Goal: Find specific page/section: Find specific page/section

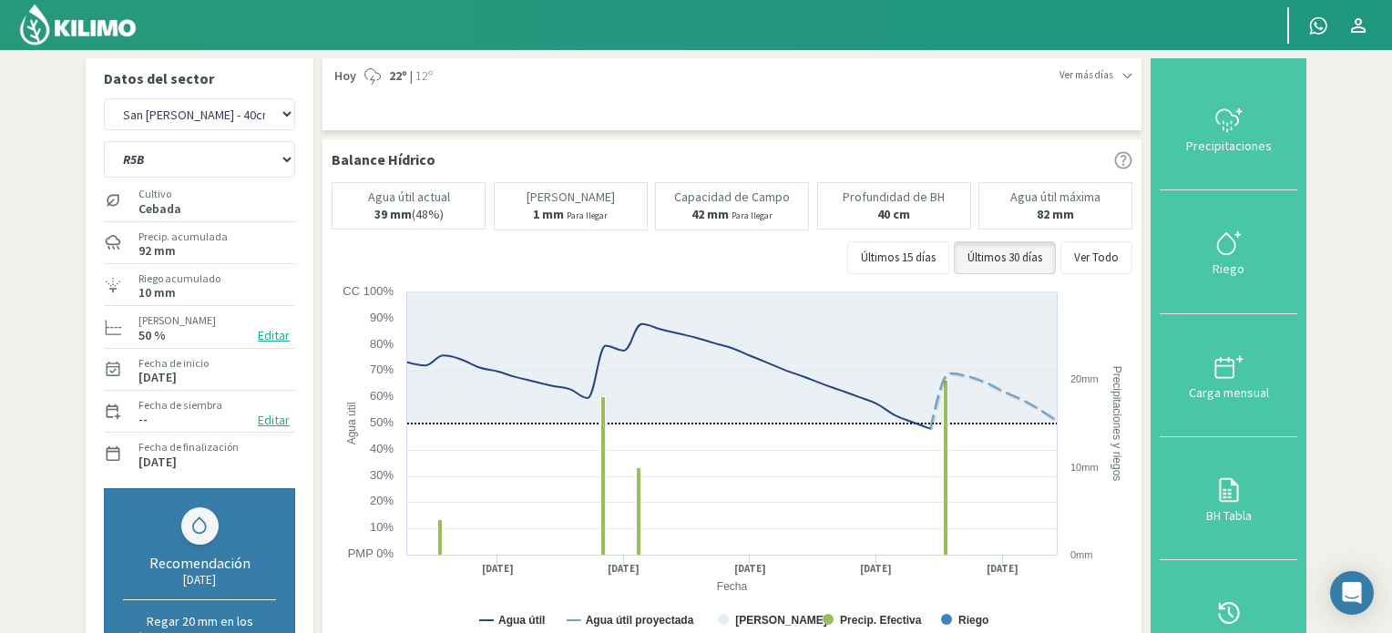
select select "1: Object"
select select "3: Object"
click at [116, 16] on img at bounding box center [77, 25] width 119 height 44
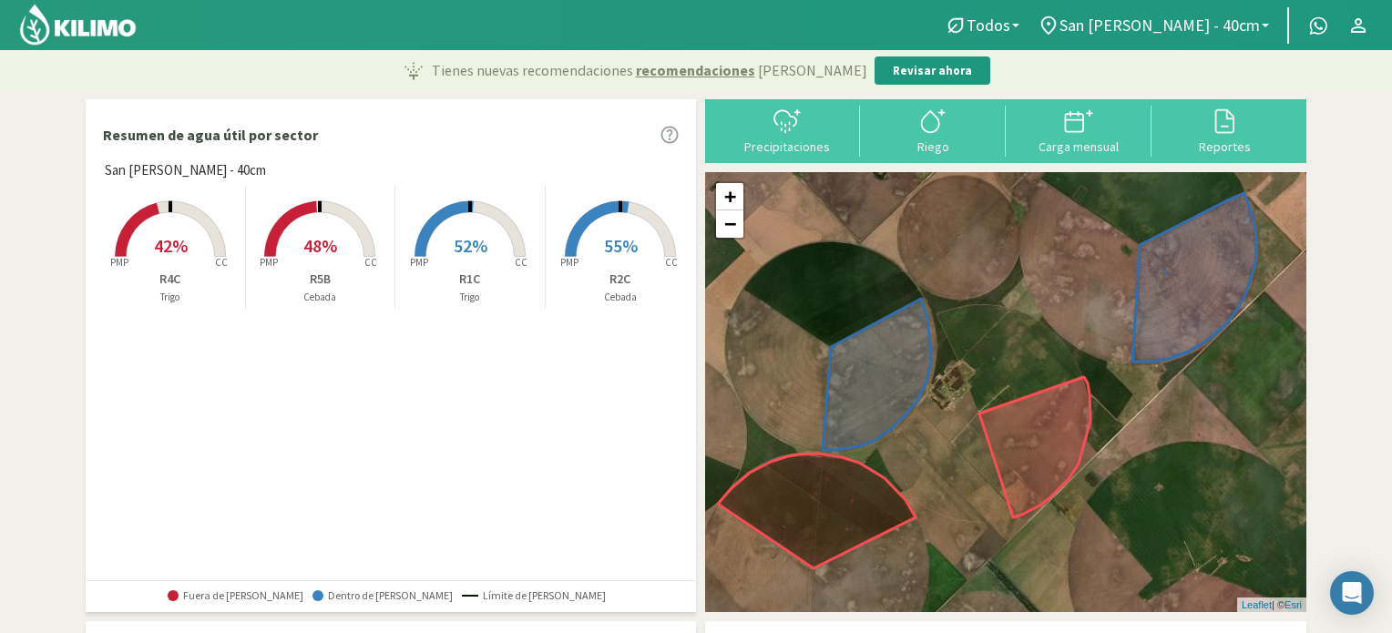
click at [332, 252] on span "48%" at bounding box center [320, 245] width 34 height 23
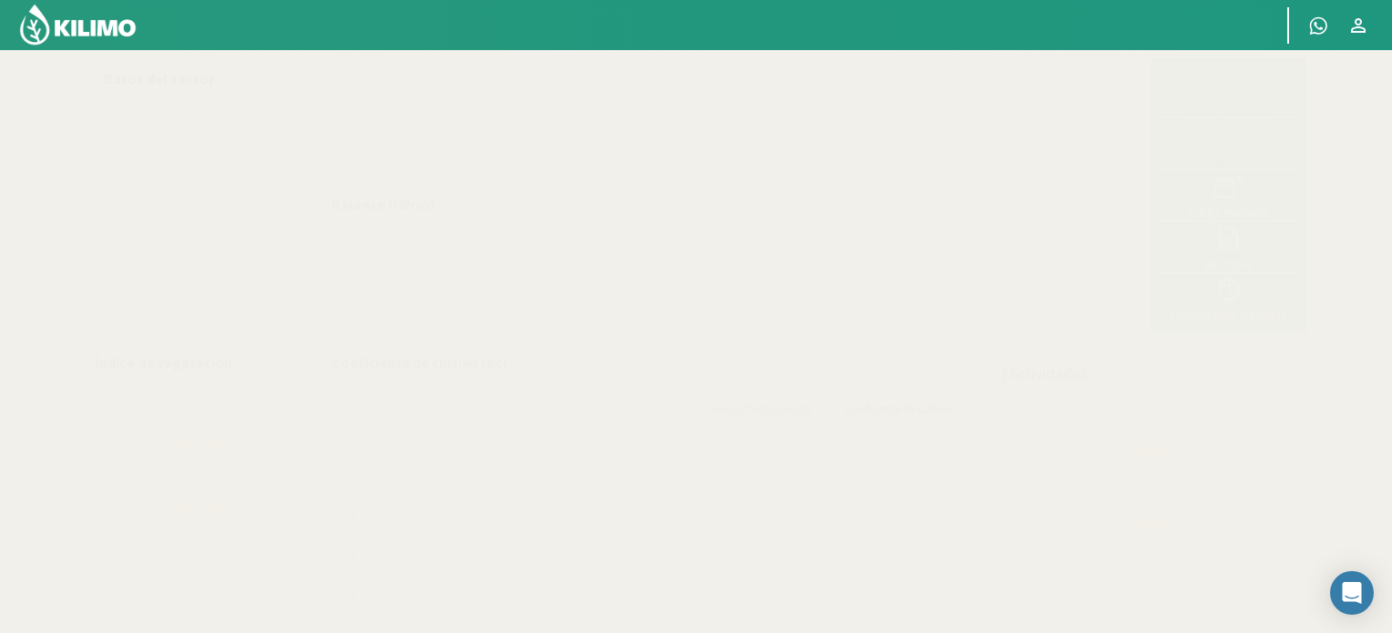
select select "1: Object"
select select "3: Object"
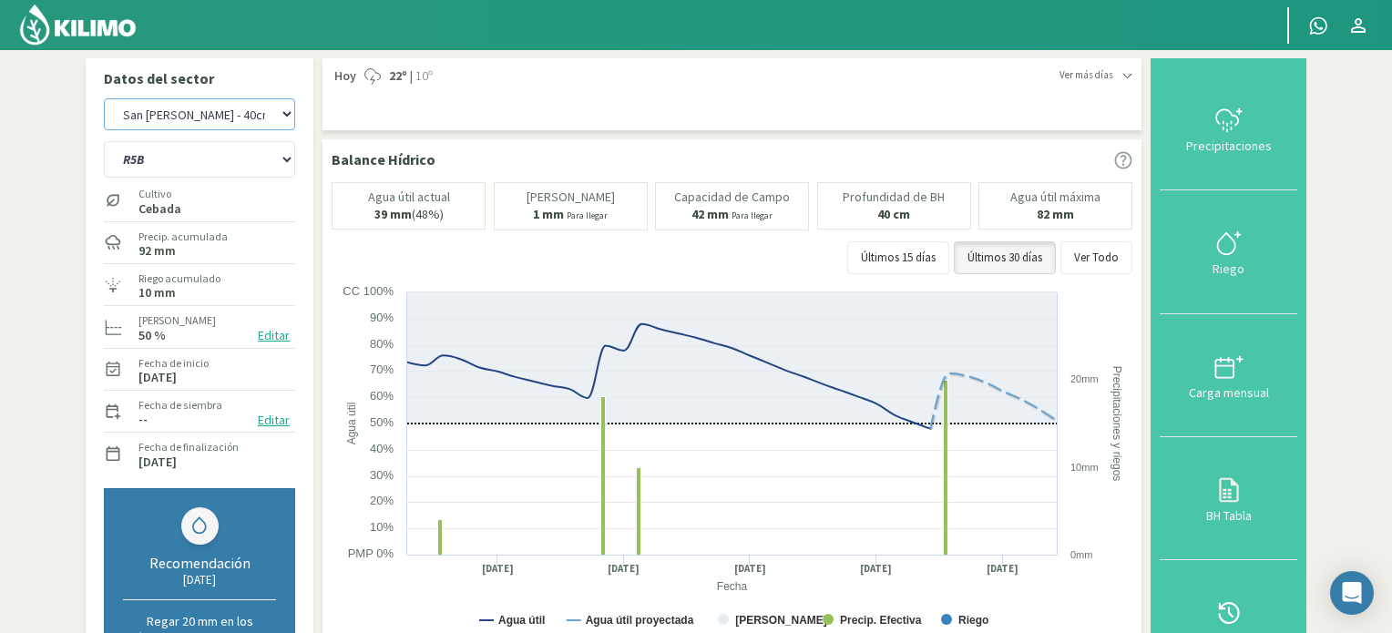
click at [169, 118] on select "San [PERSON_NAME] San [PERSON_NAME] - 40cm" at bounding box center [199, 114] width 191 height 32
click at [104, 98] on select "San [PERSON_NAME] San [PERSON_NAME] - 40cm" at bounding box center [199, 114] width 191 height 32
click at [190, 156] on select "R1C R2C R4C R5B" at bounding box center [199, 159] width 191 height 36
click at [104, 141] on select "R1C R2C R4C R5B" at bounding box center [199, 159] width 191 height 36
select select "2: Object"
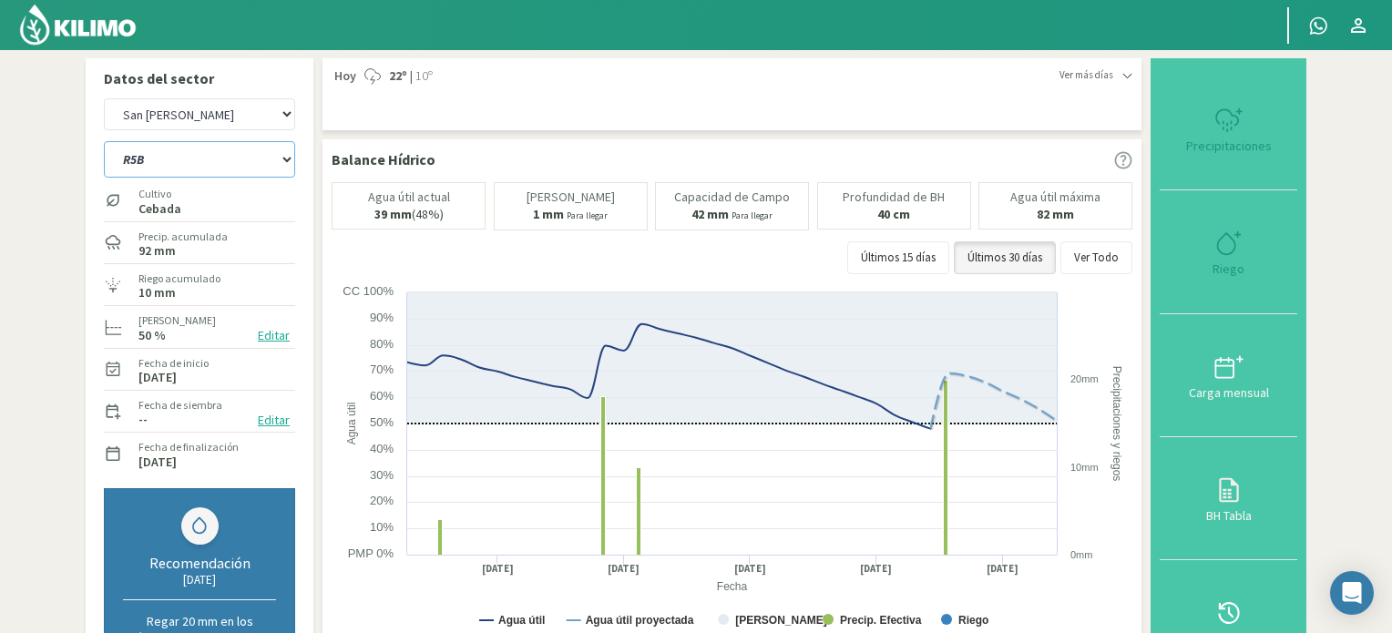
select select "7: Object"
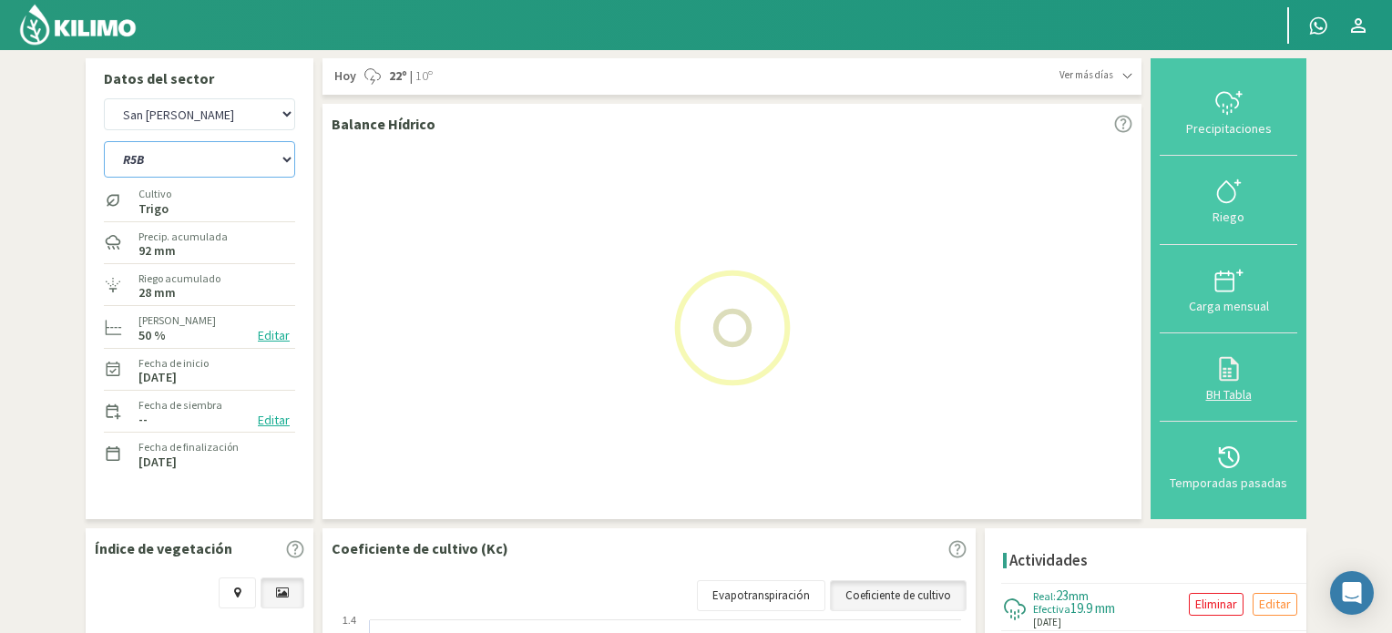
select select "4: Object"
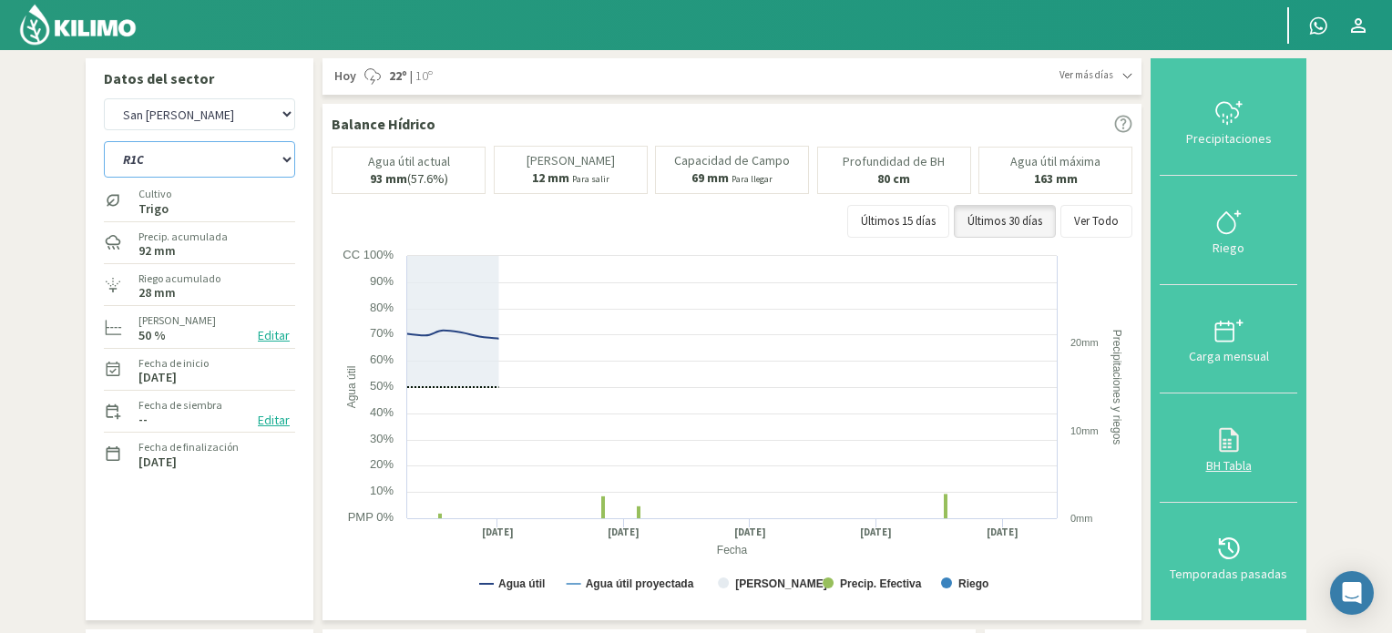
select select "11: Object"
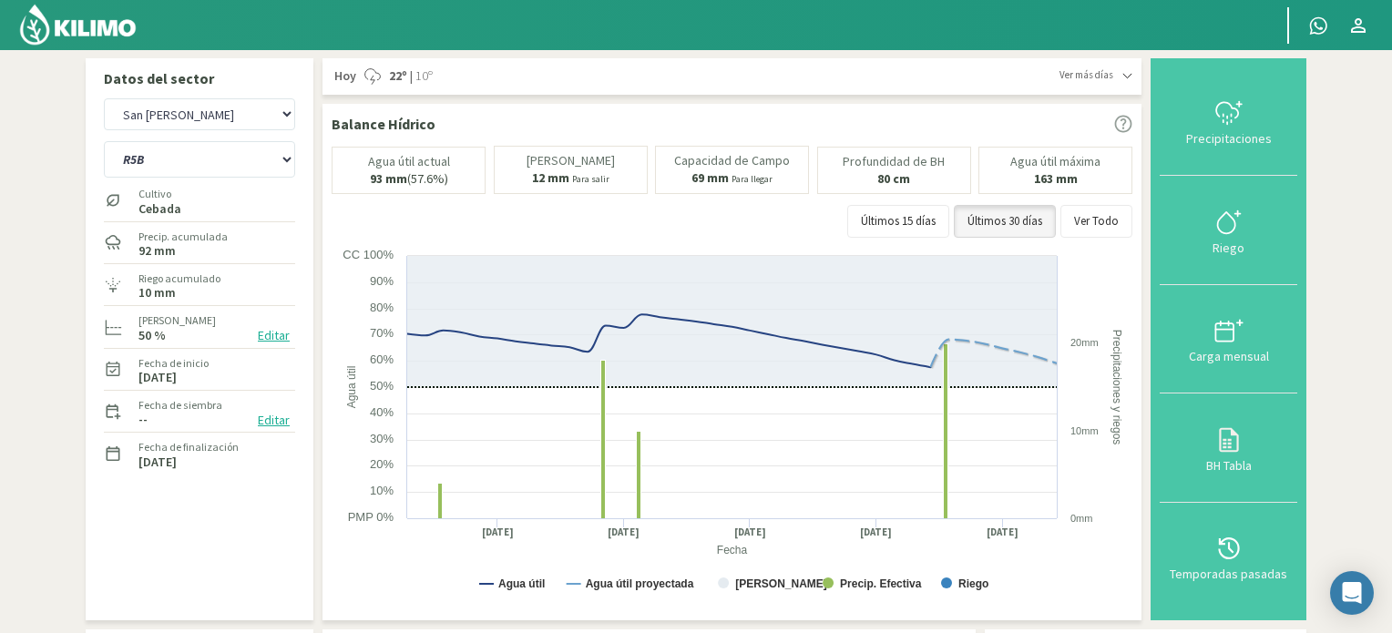
click at [98, 23] on img at bounding box center [77, 25] width 119 height 44
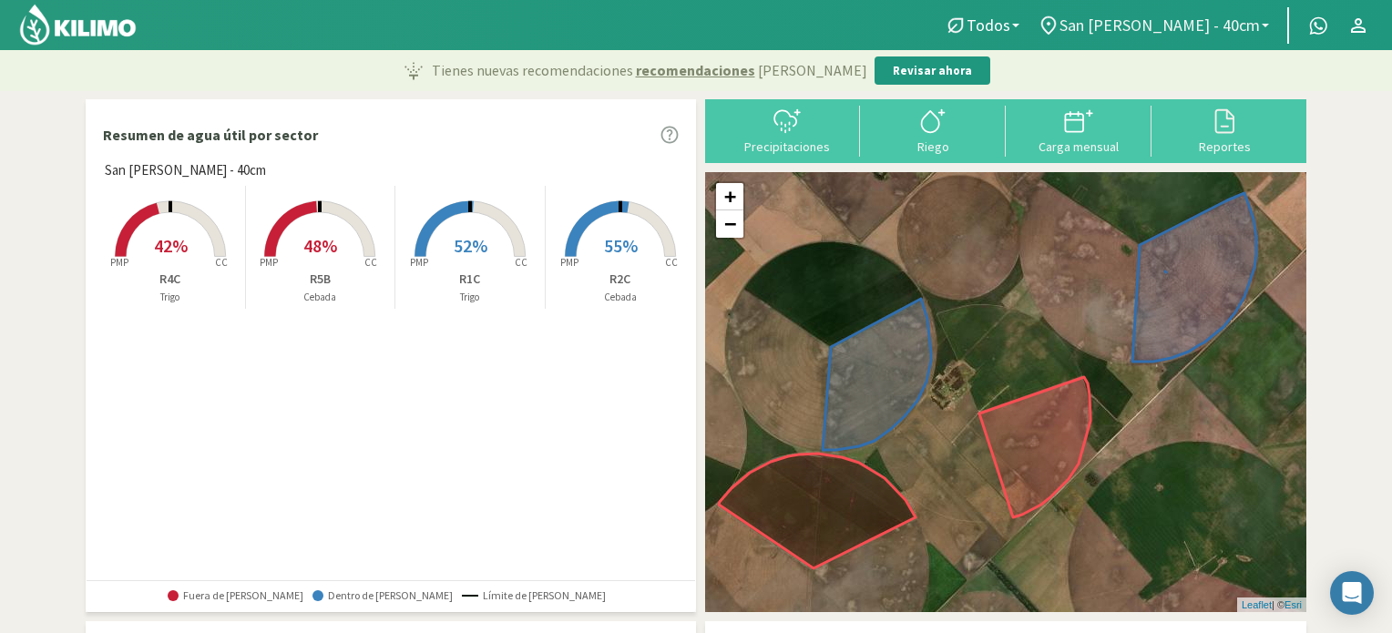
click at [1220, 20] on span "San [PERSON_NAME] - 40cm" at bounding box center [1160, 24] width 200 height 19
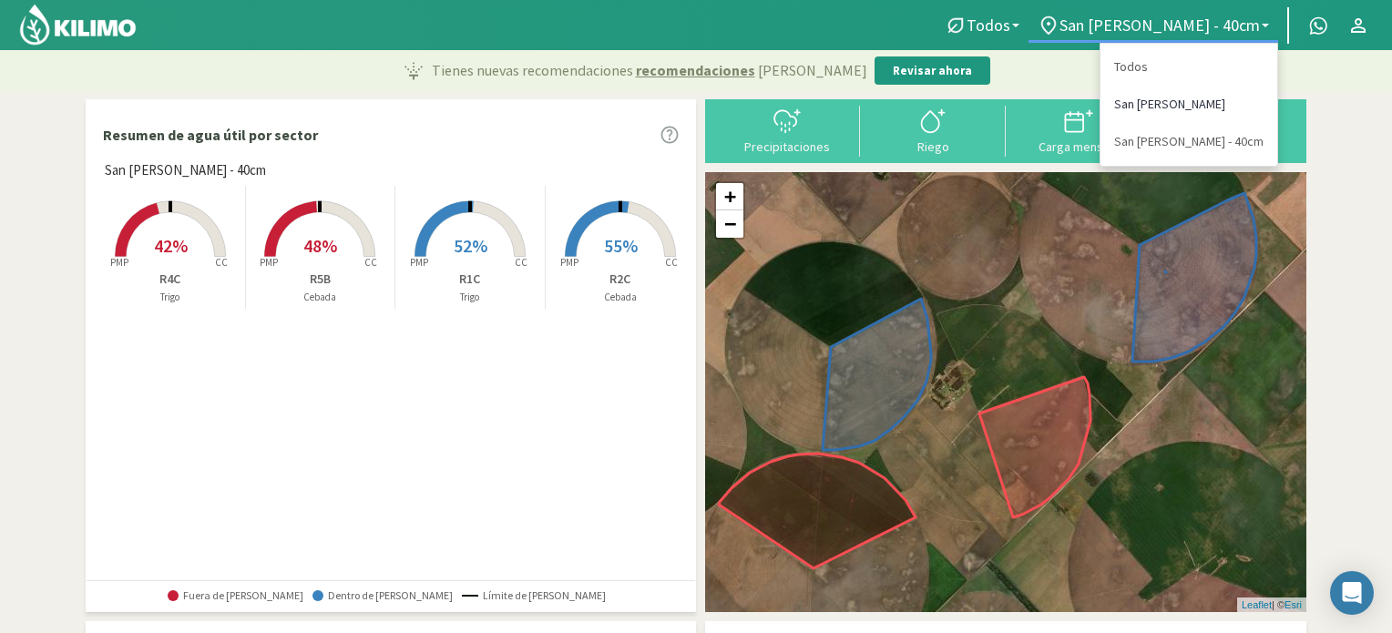
click at [1184, 108] on link "San [PERSON_NAME]" at bounding box center [1189, 104] width 177 height 37
